Goal: Task Accomplishment & Management: Use online tool/utility

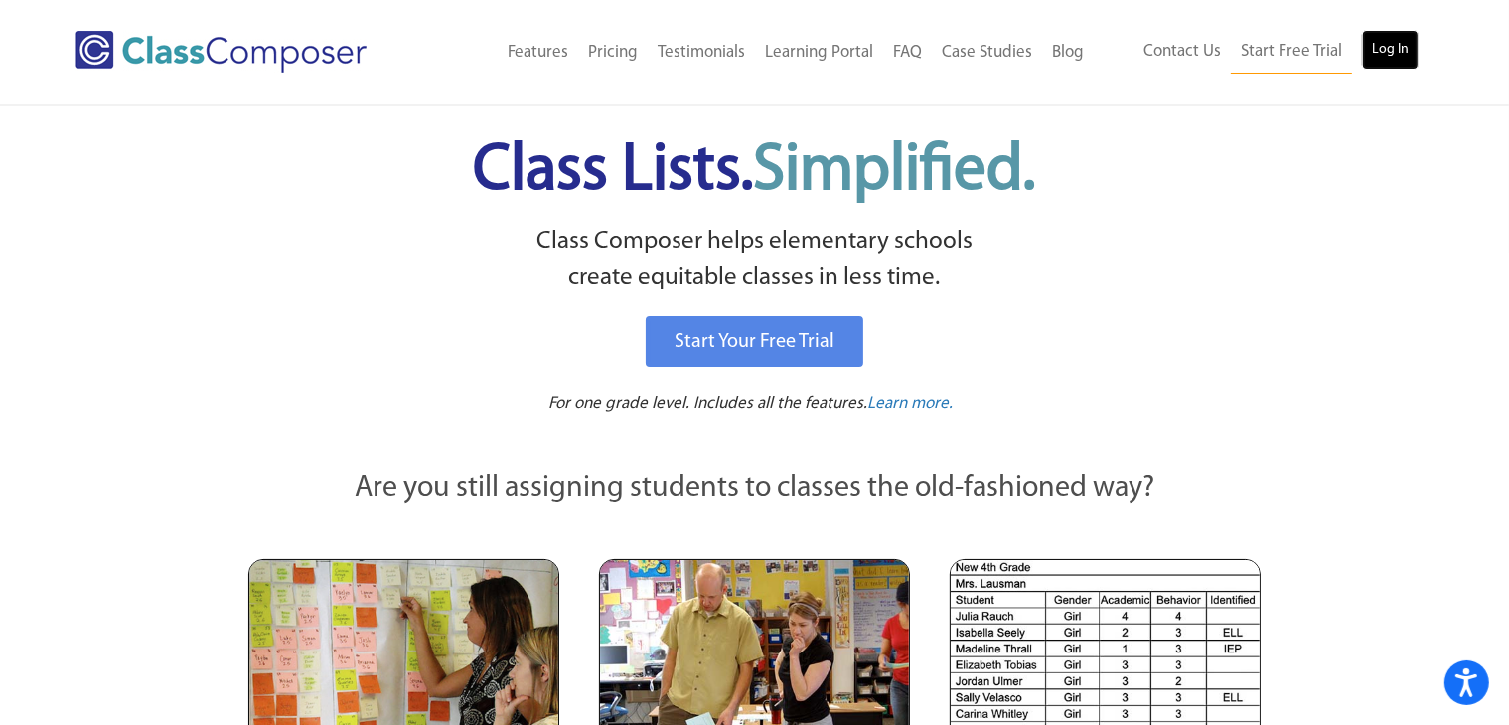
click at [1392, 52] on link "Log In" at bounding box center [1390, 50] width 57 height 40
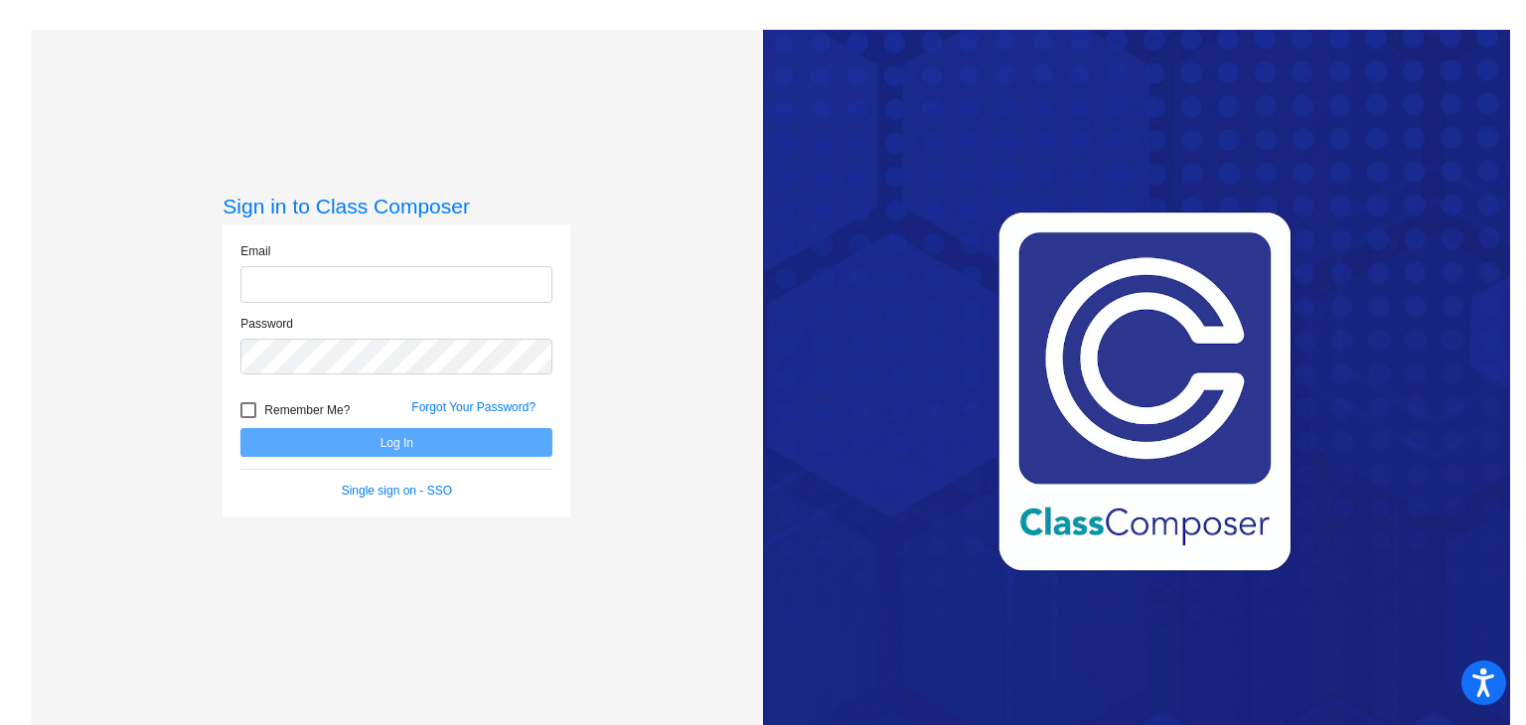
type input "[EMAIL_ADDRESS][PERSON_NAME][DOMAIN_NAME]"
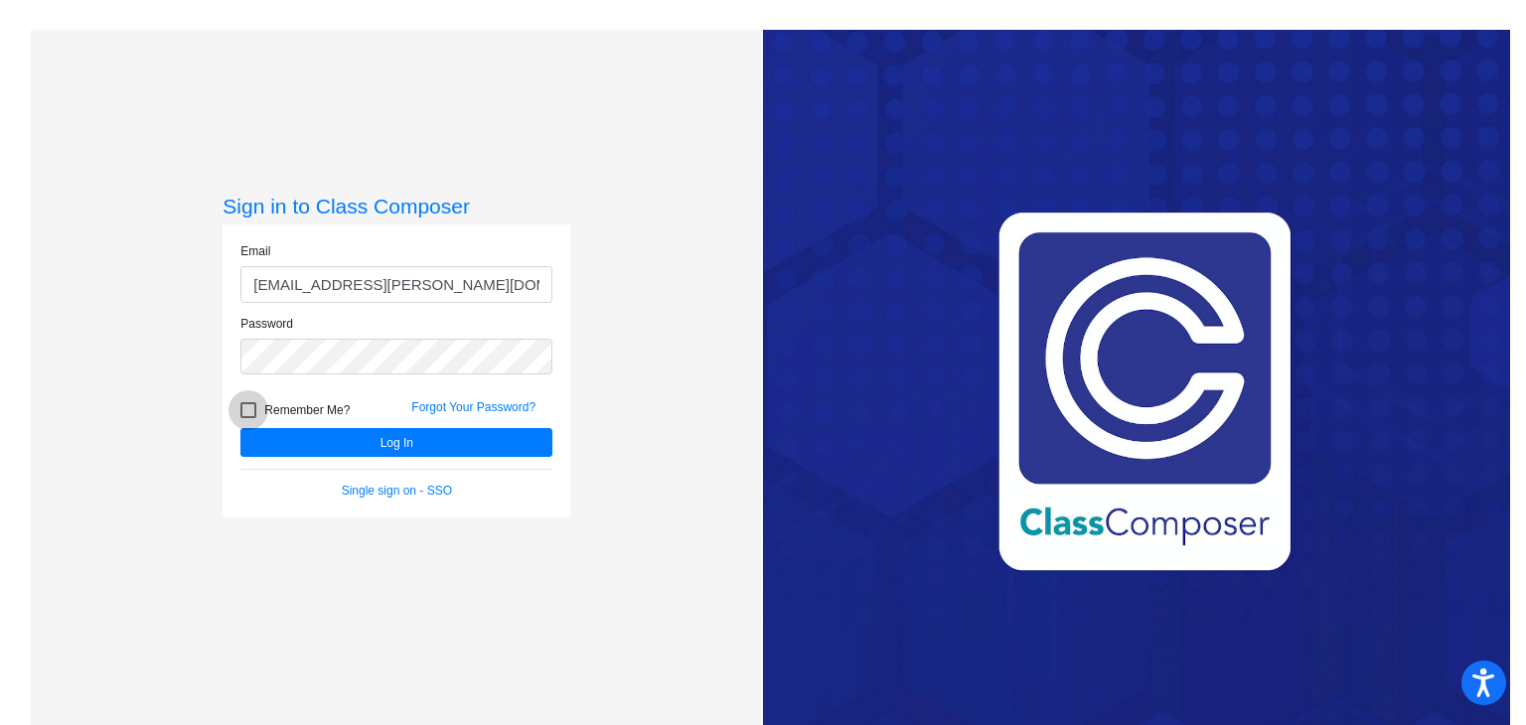
click at [242, 407] on div at bounding box center [248, 410] width 16 height 16
click at [247, 418] on input "Remember Me?" at bounding box center [247, 418] width 1 height 1
checkbox input "true"
click at [314, 440] on button "Log In" at bounding box center [396, 442] width 312 height 29
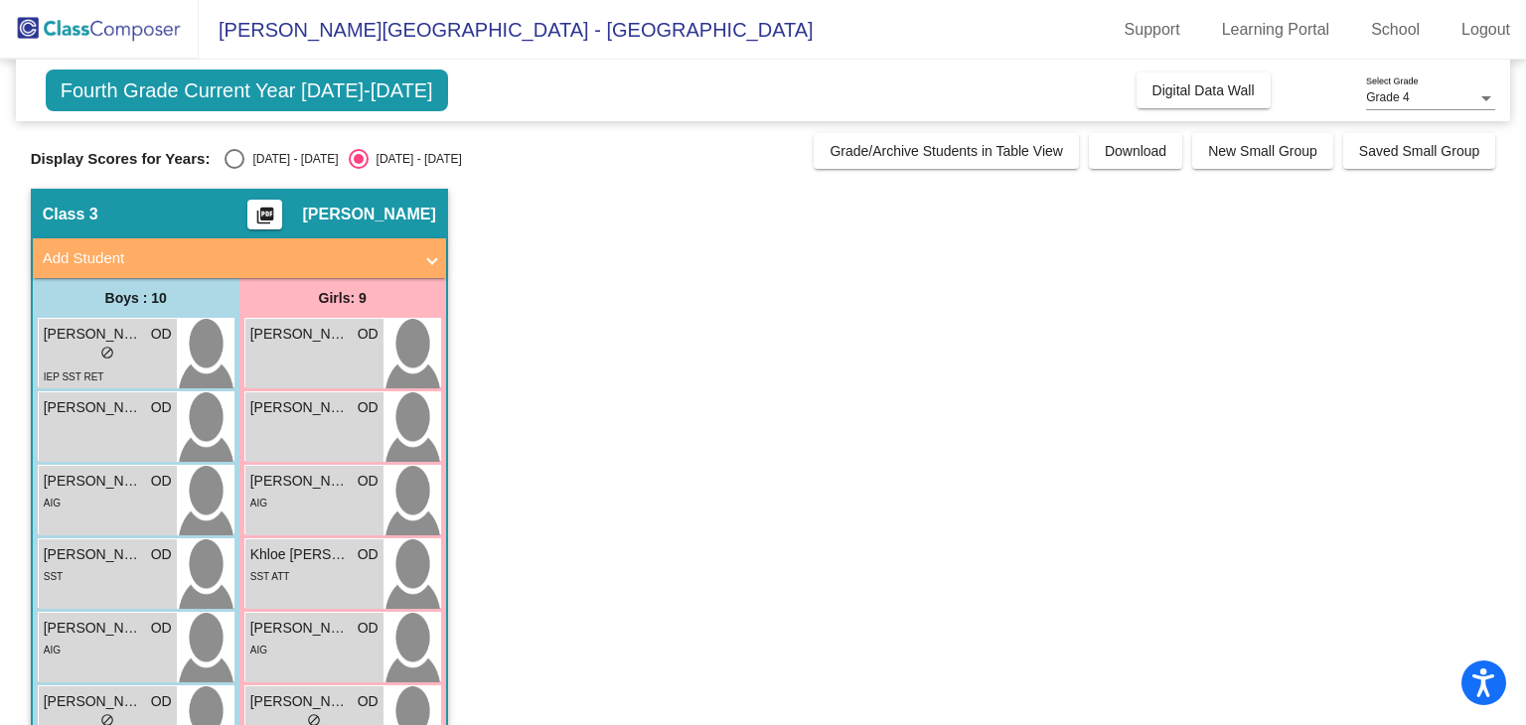
click at [356, 212] on span "[PERSON_NAME]" at bounding box center [368, 215] width 133 height 20
click at [1173, 90] on span "Digital Data Wall" at bounding box center [1203, 90] width 102 height 16
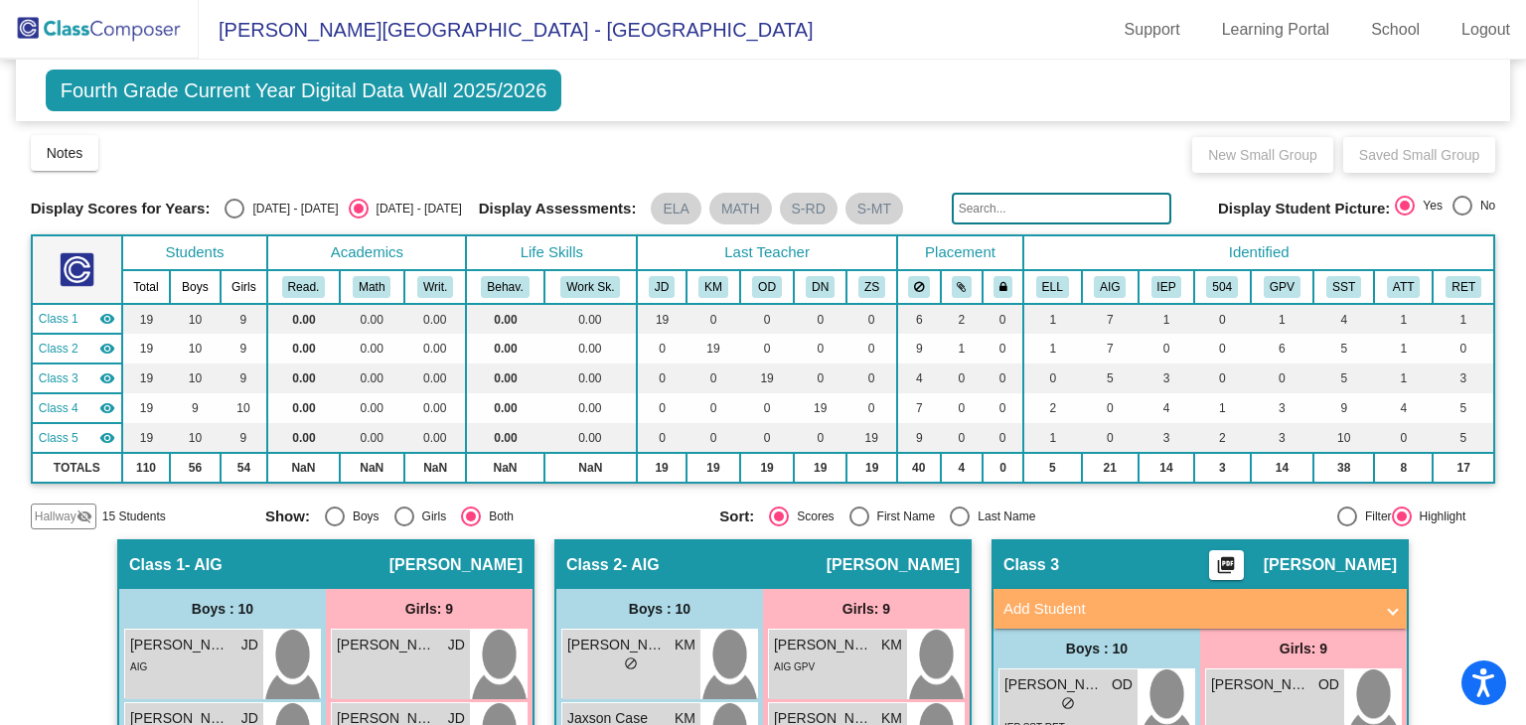
click at [341, 565] on div "Class 1 - AIG picture_as_pdf [PERSON_NAME]" at bounding box center [325, 565] width 413 height 48
click at [207, 570] on span "- AIG" at bounding box center [204, 565] width 38 height 20
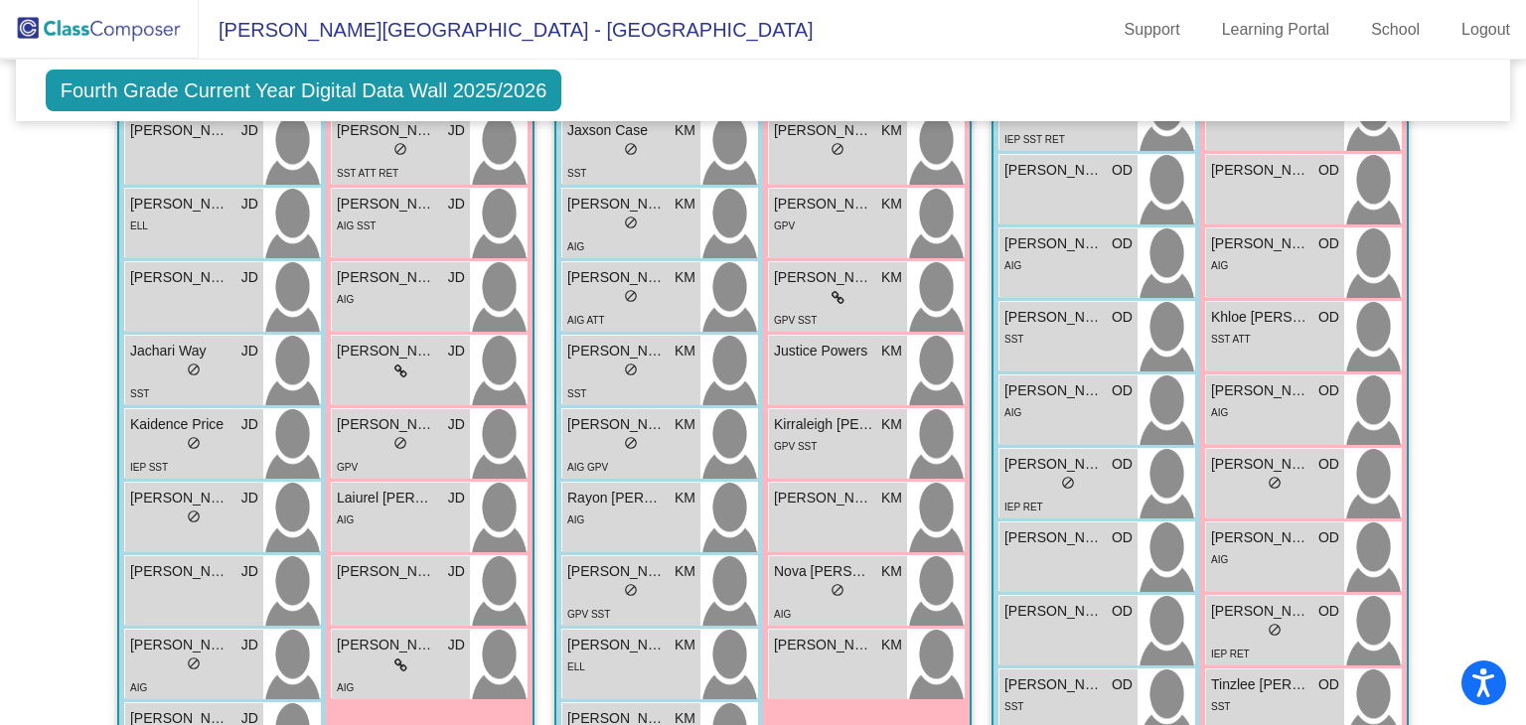
scroll to position [620, 0]
